Goal: Task Accomplishment & Management: Manage account settings

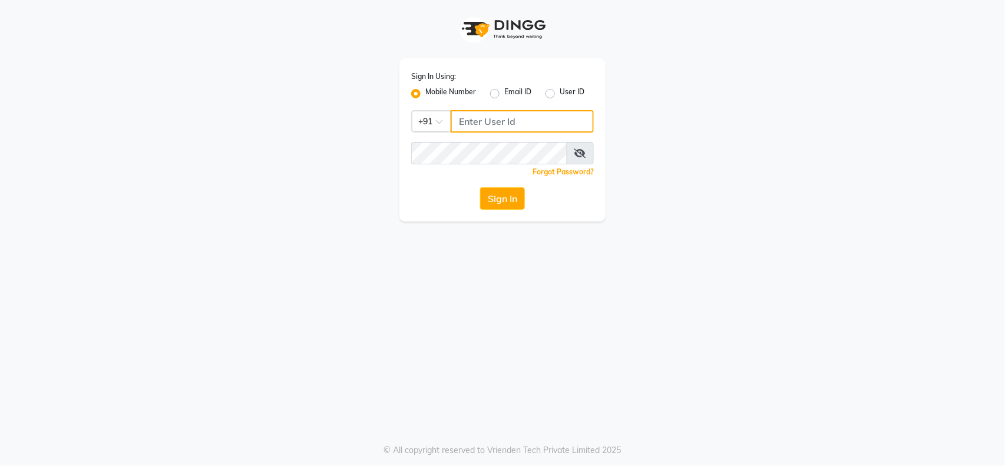
click at [545, 115] on input "Username" at bounding box center [522, 121] width 143 height 22
type input "9"
type input "9855806888"
click at [497, 201] on button "Sign In" at bounding box center [502, 198] width 45 height 22
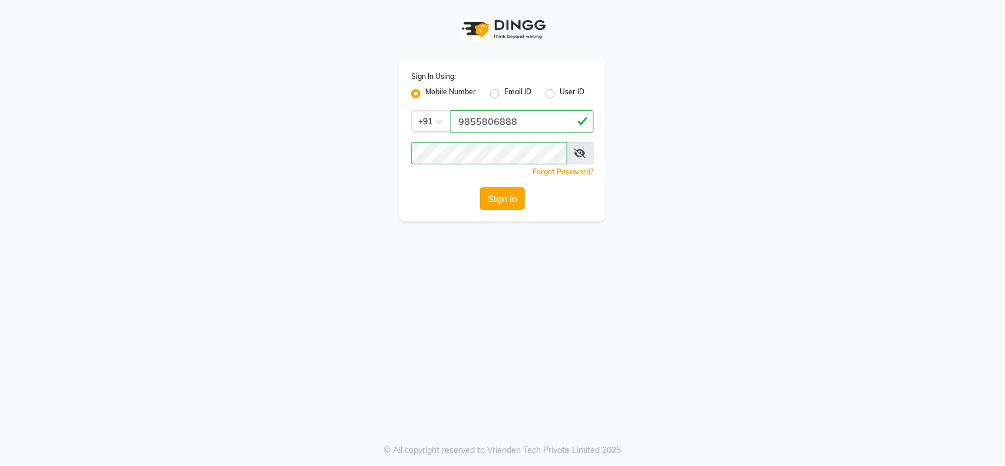
click at [509, 197] on button "Sign In" at bounding box center [502, 198] width 45 height 22
